Goal: Task Accomplishment & Management: Manage account settings

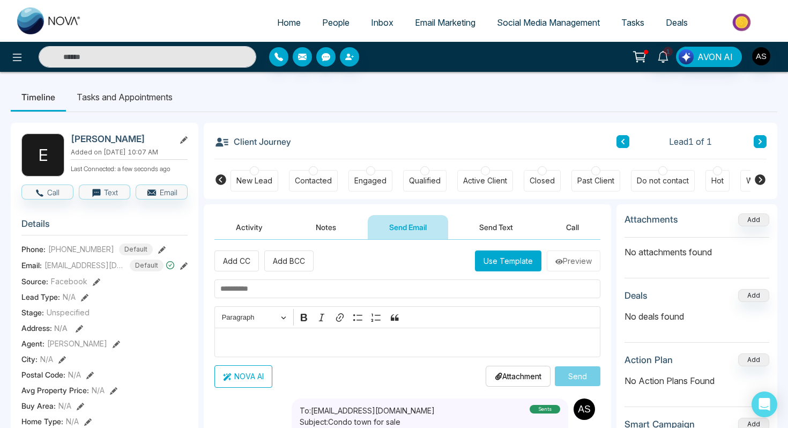
scroll to position [234, 0]
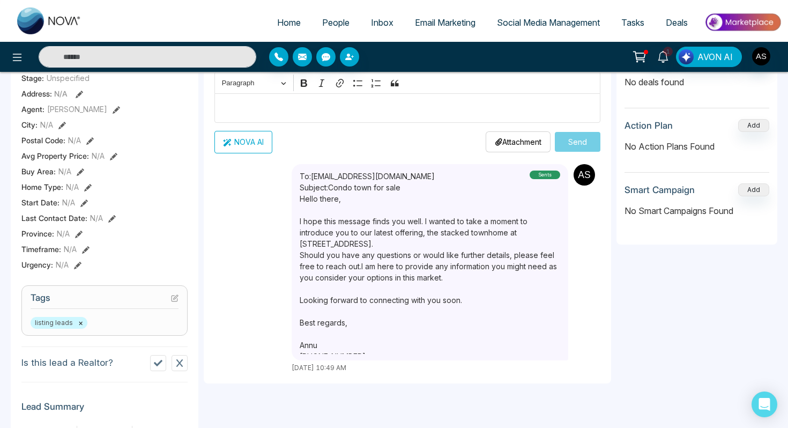
click at [371, 27] on span "Inbox" at bounding box center [382, 22] width 23 height 11
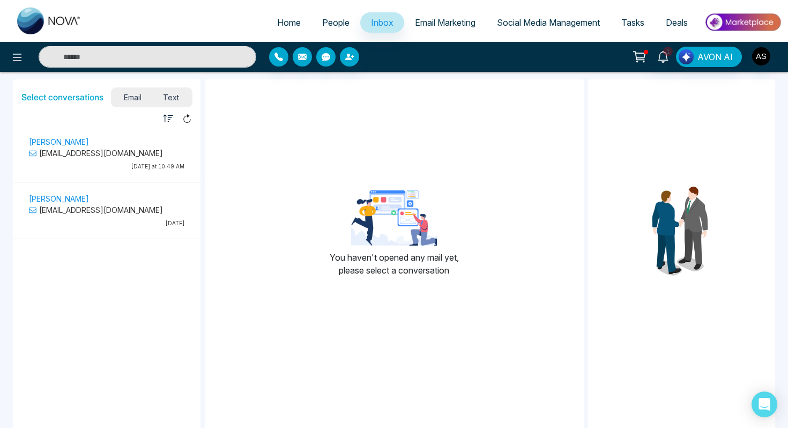
click at [65, 144] on p "[PERSON_NAME]" at bounding box center [107, 141] width 156 height 11
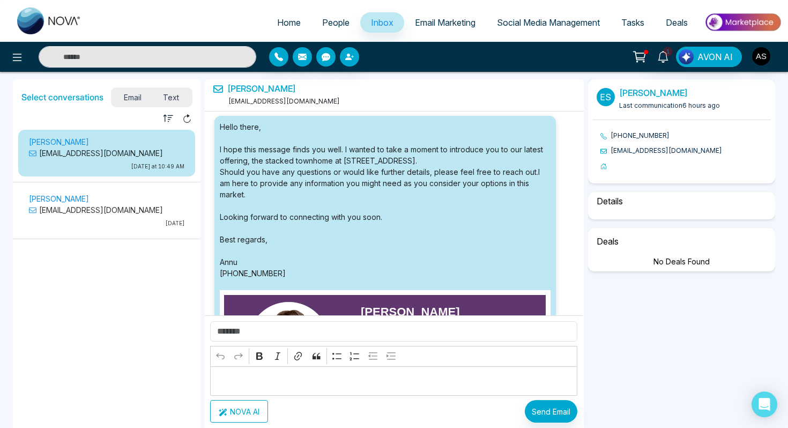
scroll to position [198, 0]
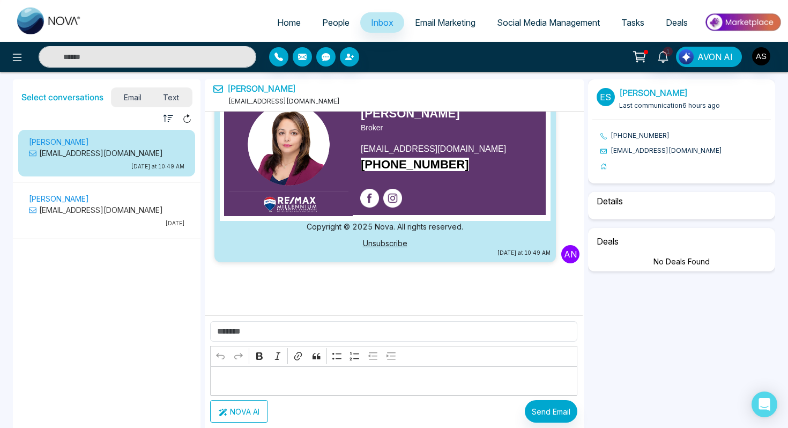
select select "*"
select select "********"
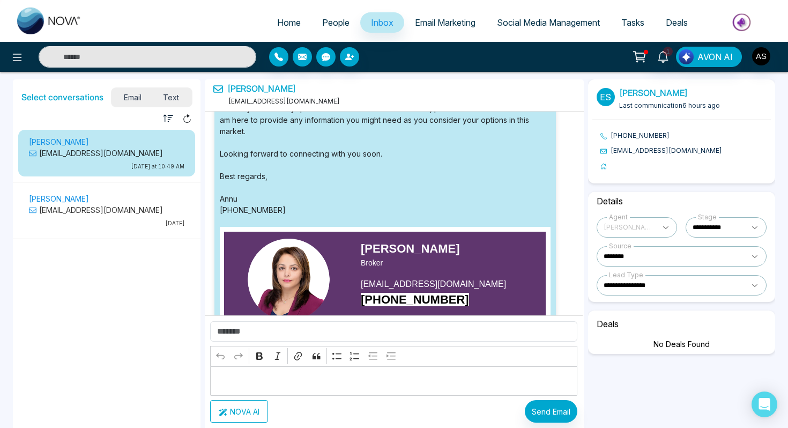
scroll to position [0, 0]
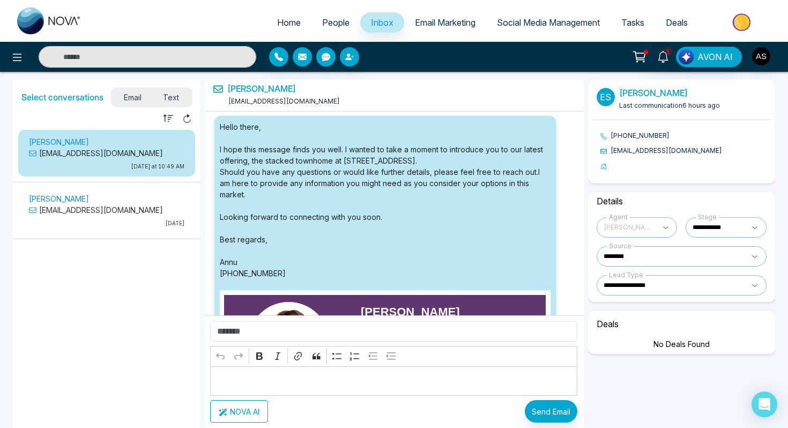
click at [430, 21] on span "Email Marketing" at bounding box center [445, 22] width 61 height 11
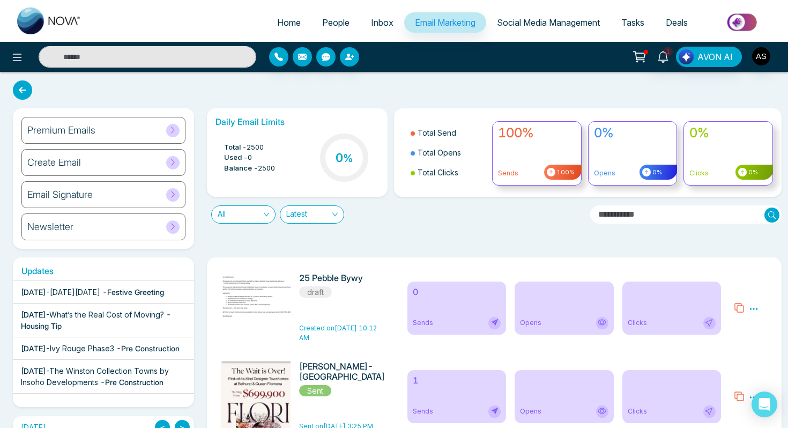
click at [639, 58] on icon at bounding box center [640, 55] width 9 height 5
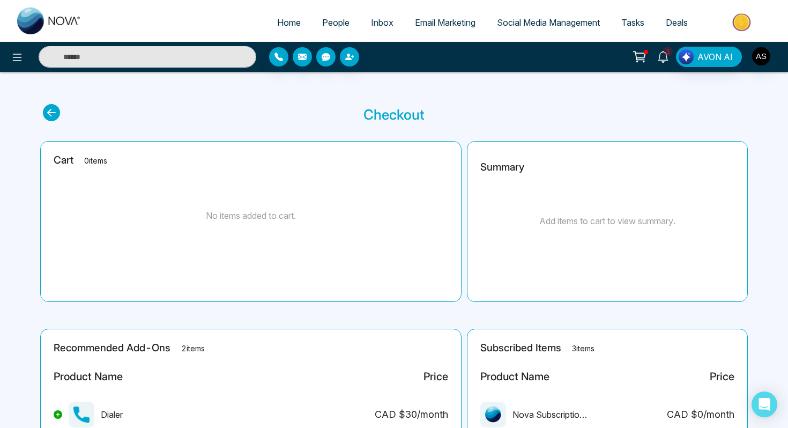
click at [659, 58] on icon at bounding box center [664, 57] width 12 height 12
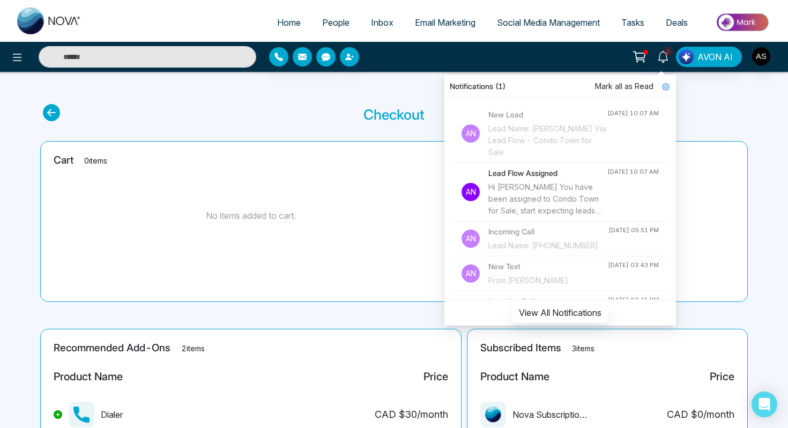
click at [539, 135] on div "Lead Name: [PERSON_NAME] Via: Lead Flow - Condo Town for Sale" at bounding box center [548, 140] width 119 height 35
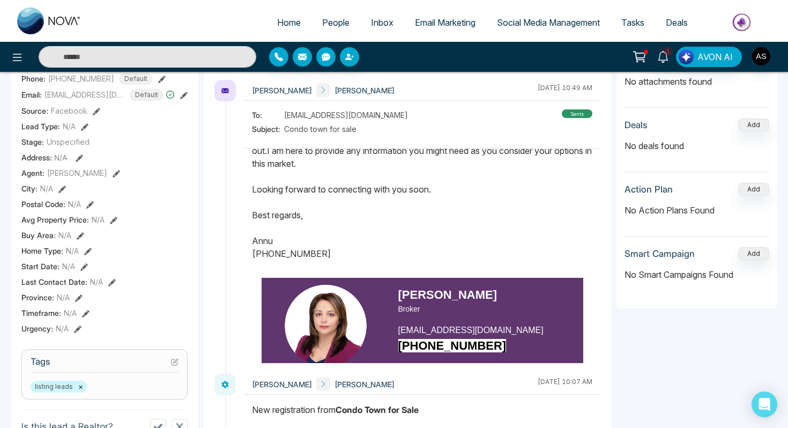
scroll to position [138, 0]
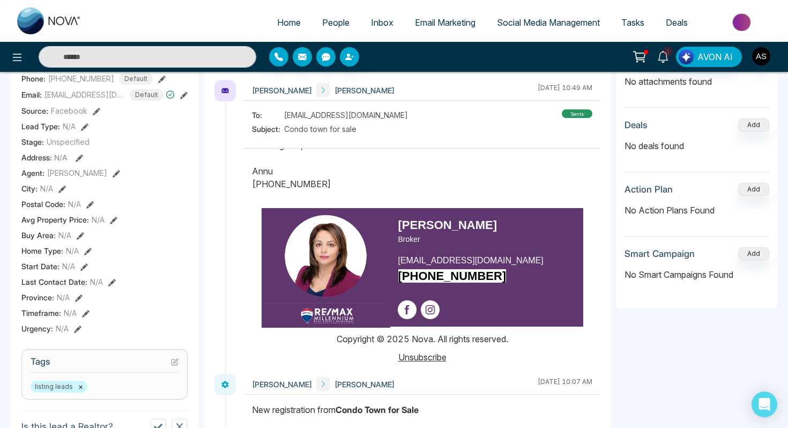
click at [747, 197] on div "No Action Plans Found" at bounding box center [697, 211] width 145 height 30
click at [748, 190] on button "Add" at bounding box center [754, 189] width 31 height 13
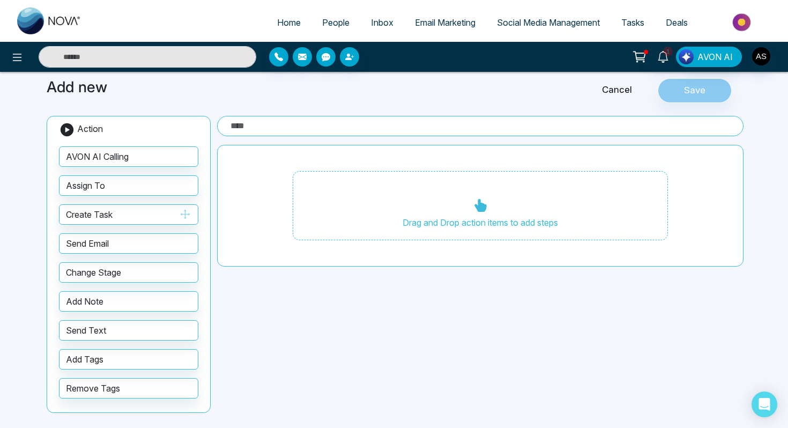
scroll to position [42, 0]
